Goal: Find specific page/section: Find specific page/section

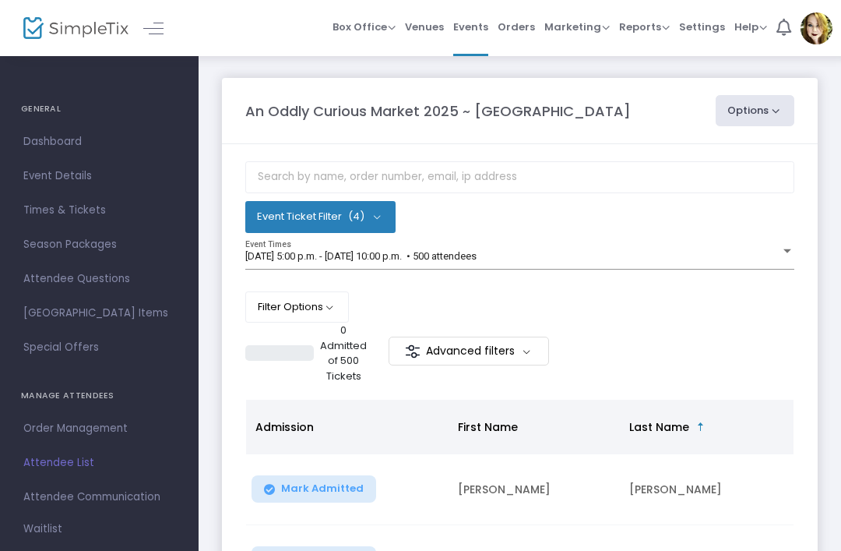
click at [40, 213] on span "Times & Tickets" at bounding box center [99, 210] width 152 height 20
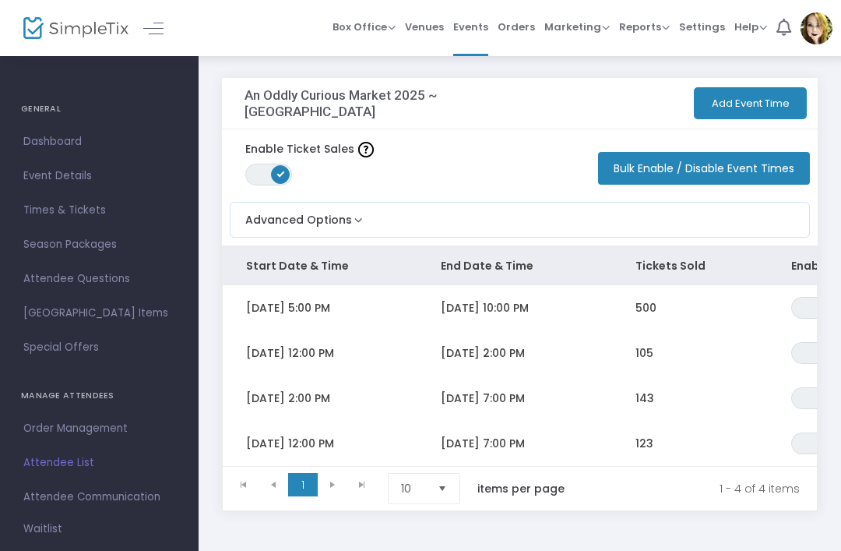
click at [45, 212] on span "Times & Tickets" at bounding box center [99, 210] width 152 height 20
click at [341, 227] on button "Advanced Options" at bounding box center [297, 215] width 135 height 26
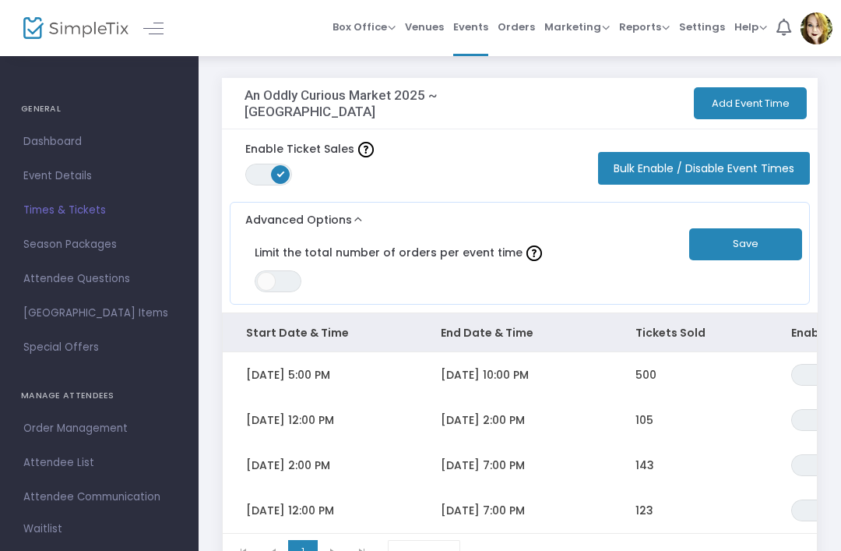
click at [347, 213] on button "Advanced Options" at bounding box center [297, 215] width 135 height 26
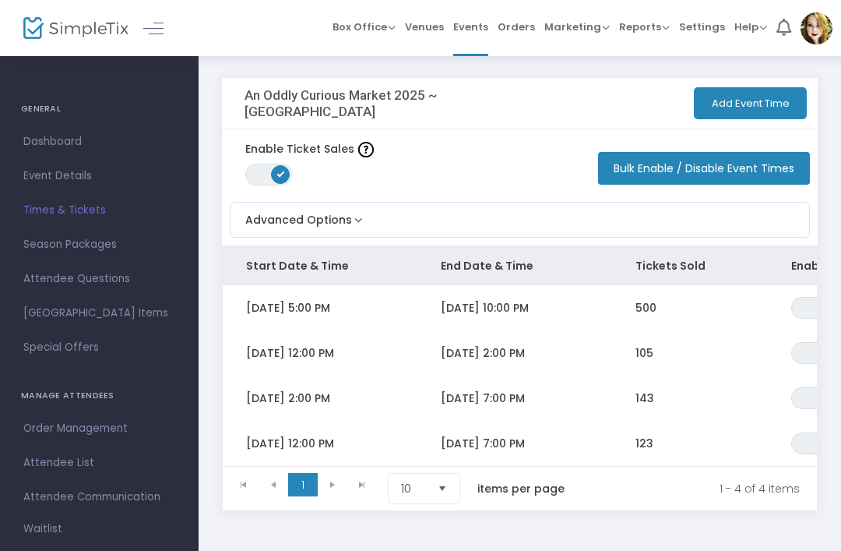
click at [335, 216] on button "Advanced Options" at bounding box center [297, 215] width 135 height 26
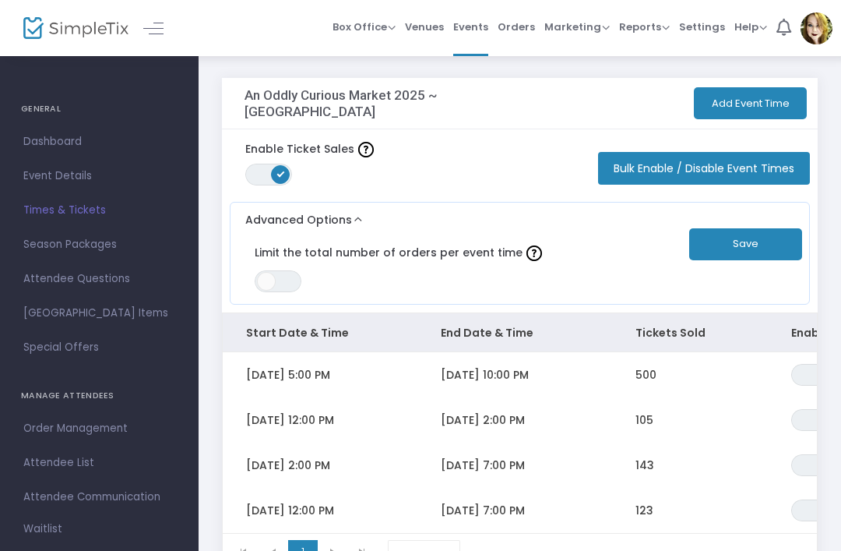
click at [332, 208] on button "Advanced Options" at bounding box center [297, 215] width 135 height 26
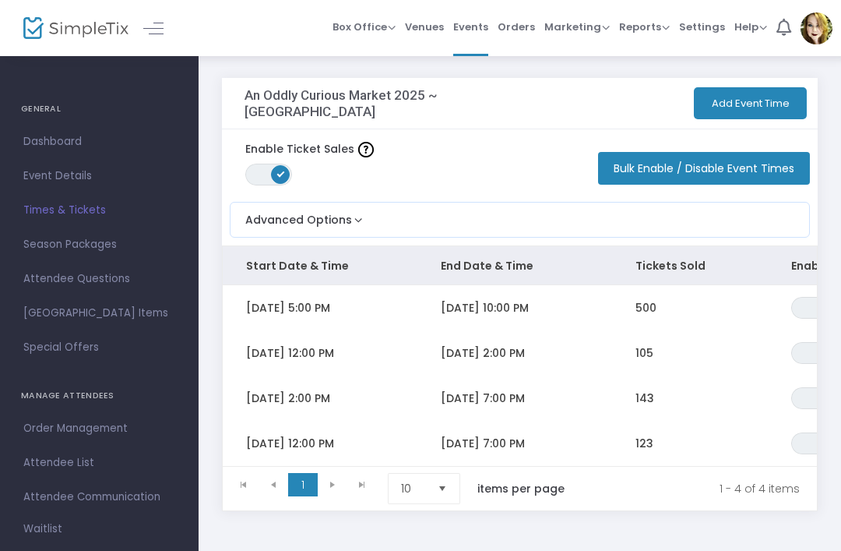
click at [463, 33] on span "Events" at bounding box center [470, 27] width 35 height 40
